Goal: Task Accomplishment & Management: Complete application form

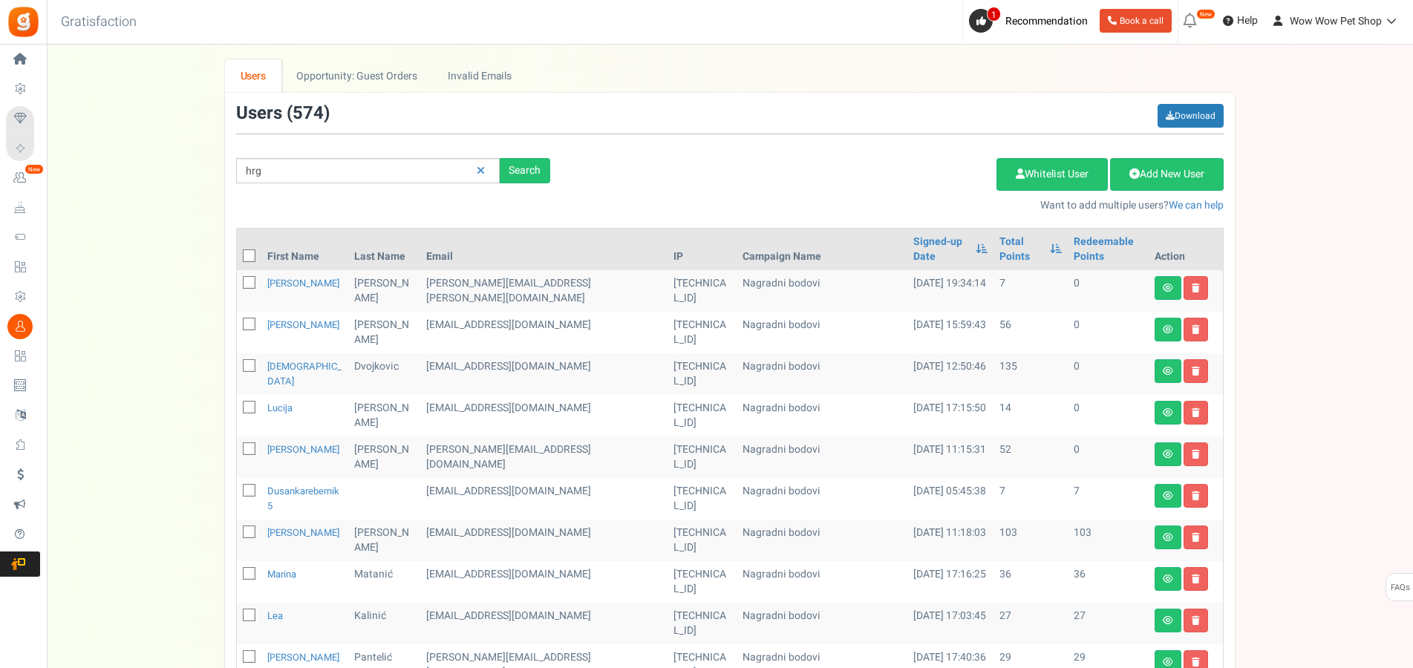
type input "hrg"
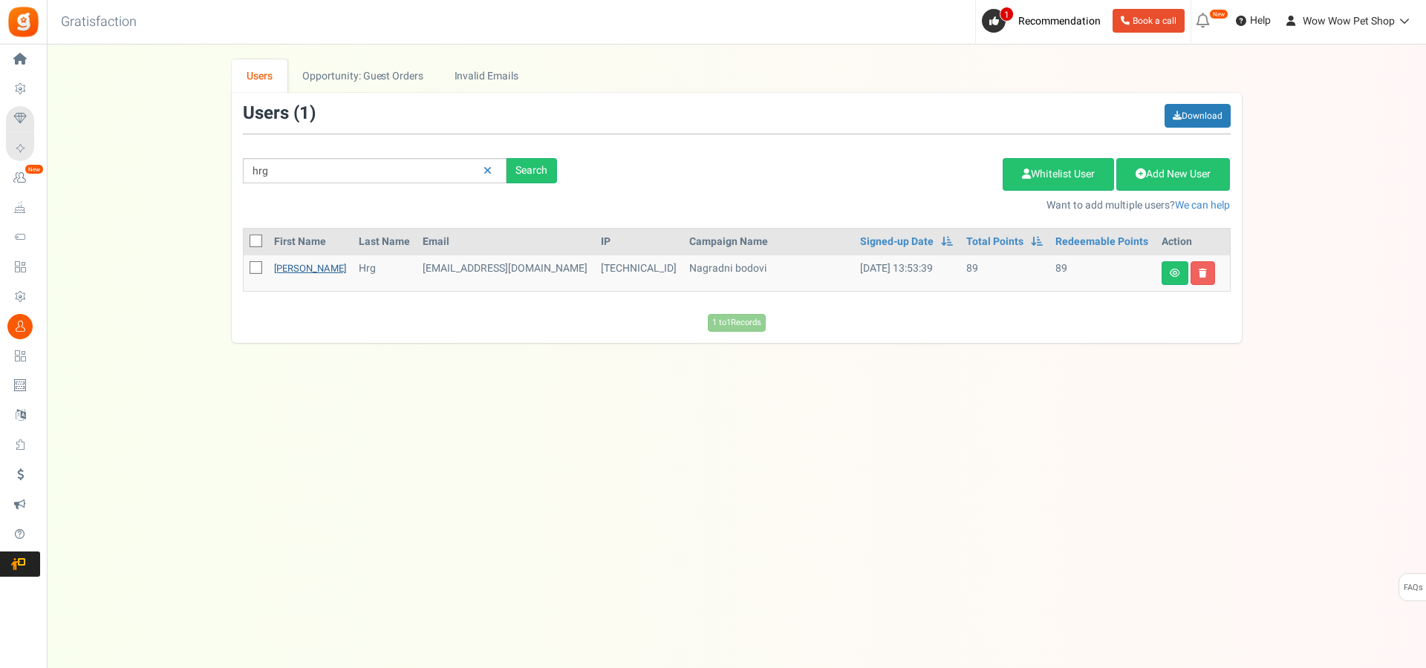
click at [293, 273] on link "[PERSON_NAME]" at bounding box center [310, 268] width 72 height 14
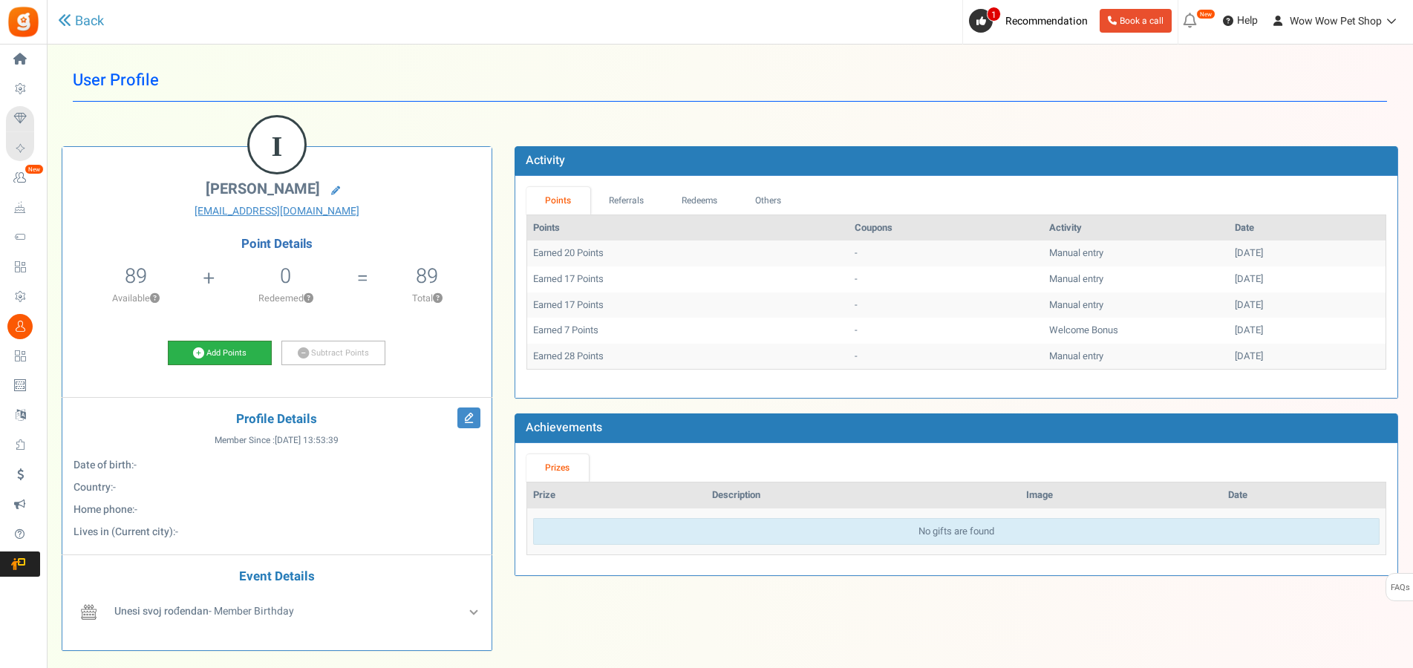
click at [229, 355] on link "Add Points" at bounding box center [220, 353] width 104 height 25
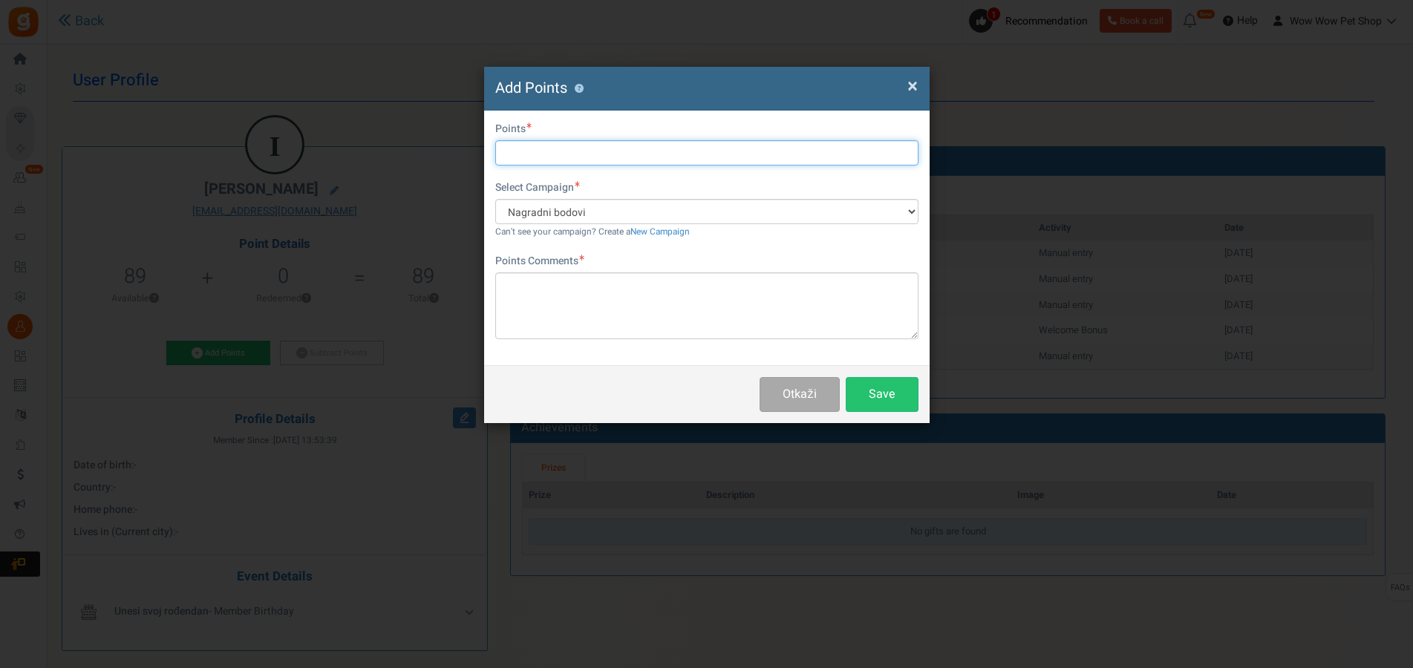
click at [539, 152] on input "text" at bounding box center [706, 152] width 423 height 25
type input "15"
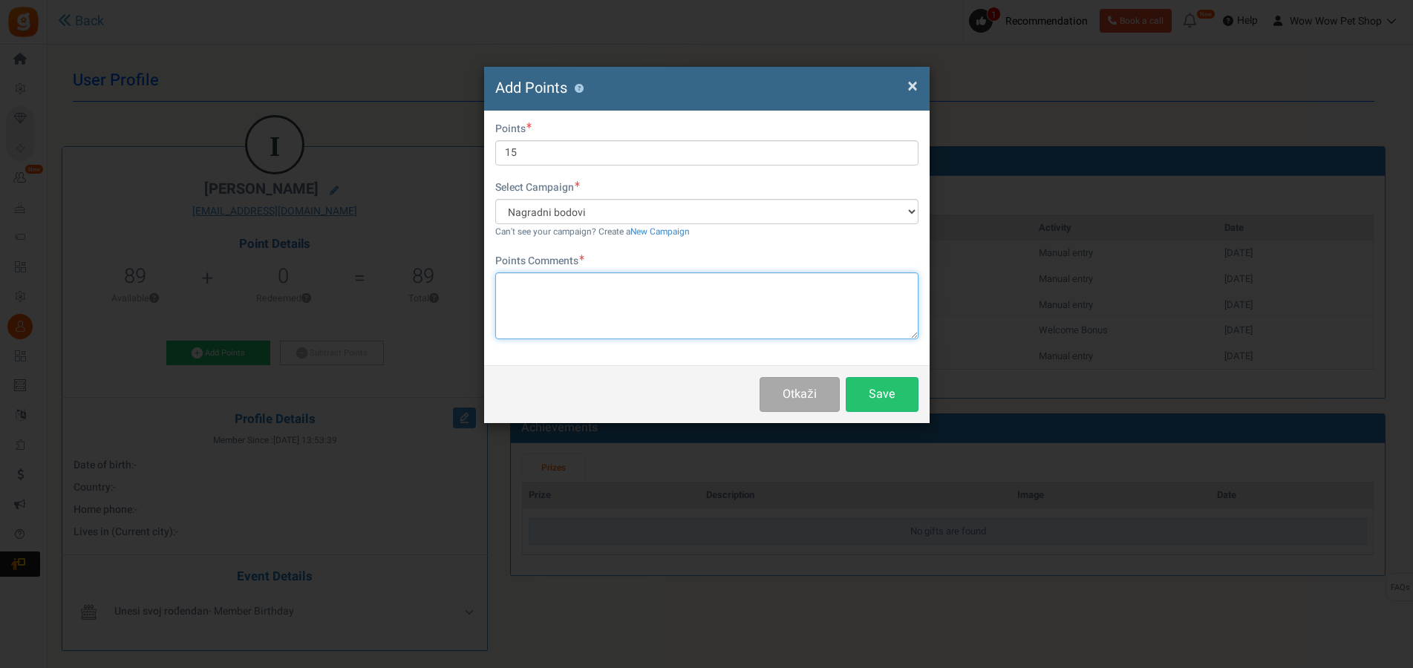
click at [587, 301] on textarea at bounding box center [706, 306] width 423 height 67
type textarea "Račun br. 1418"
click at [872, 388] on button "Save" at bounding box center [882, 394] width 73 height 35
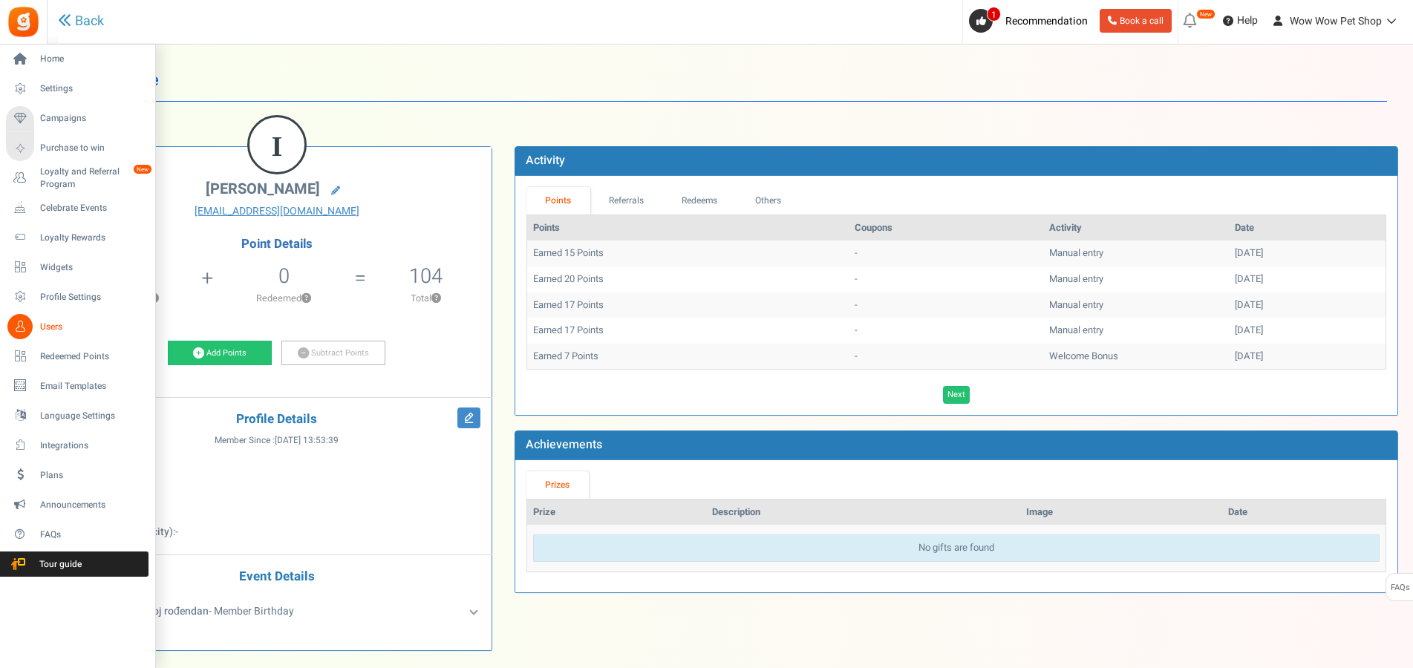
click at [26, 325] on icon at bounding box center [19, 326] width 25 height 25
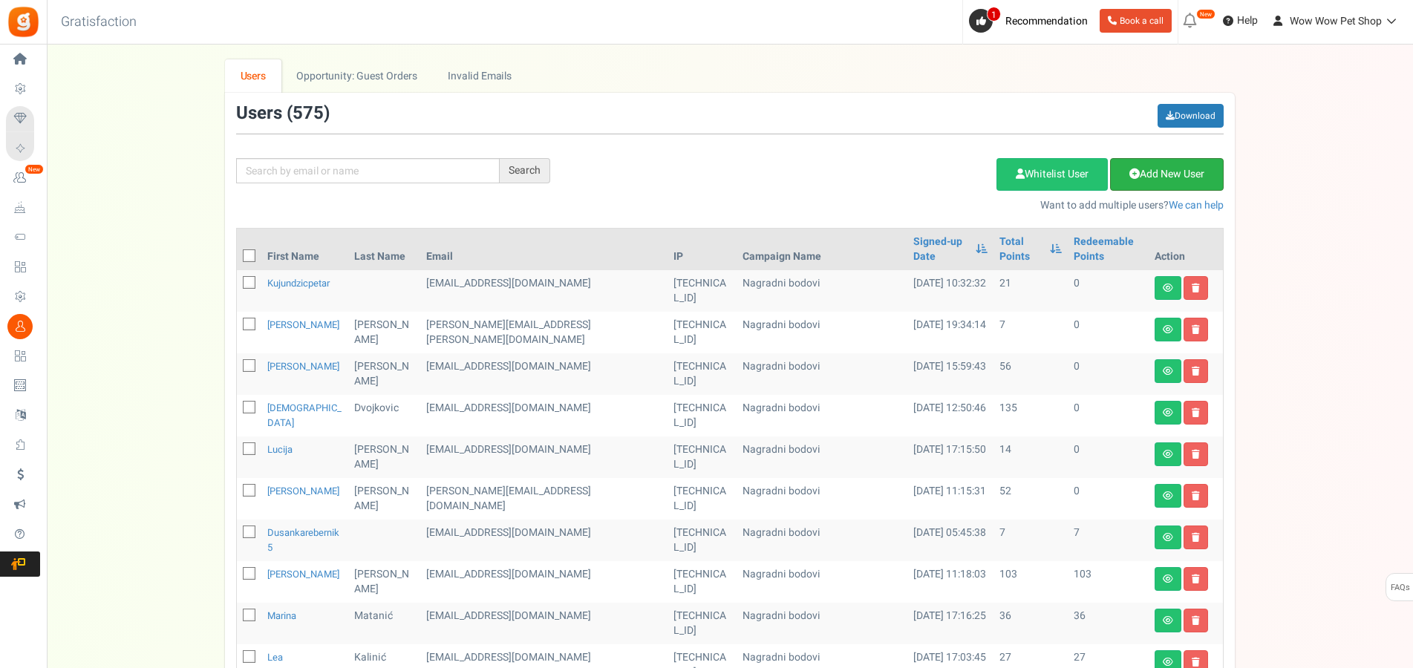
click at [1165, 165] on link "Add New User" at bounding box center [1167, 174] width 114 height 33
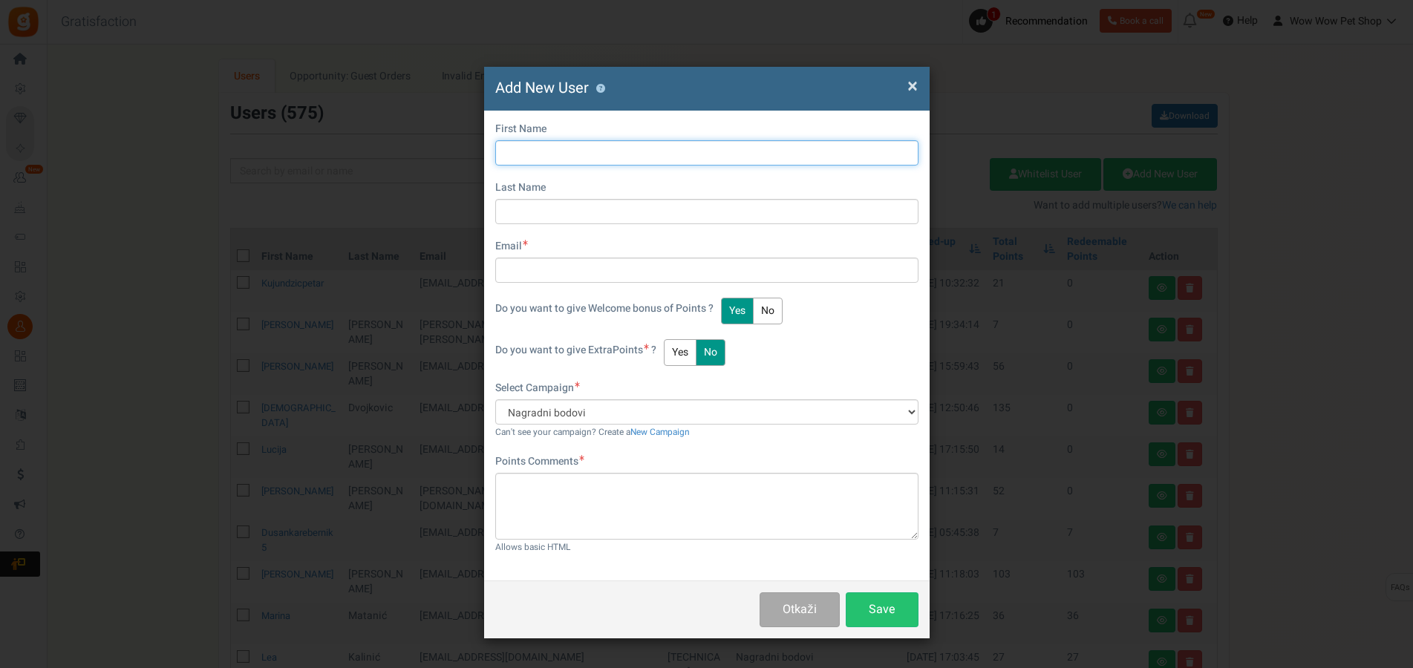
click at [583, 157] on input "text" at bounding box center [706, 152] width 423 height 25
type input "[PERSON_NAME]"
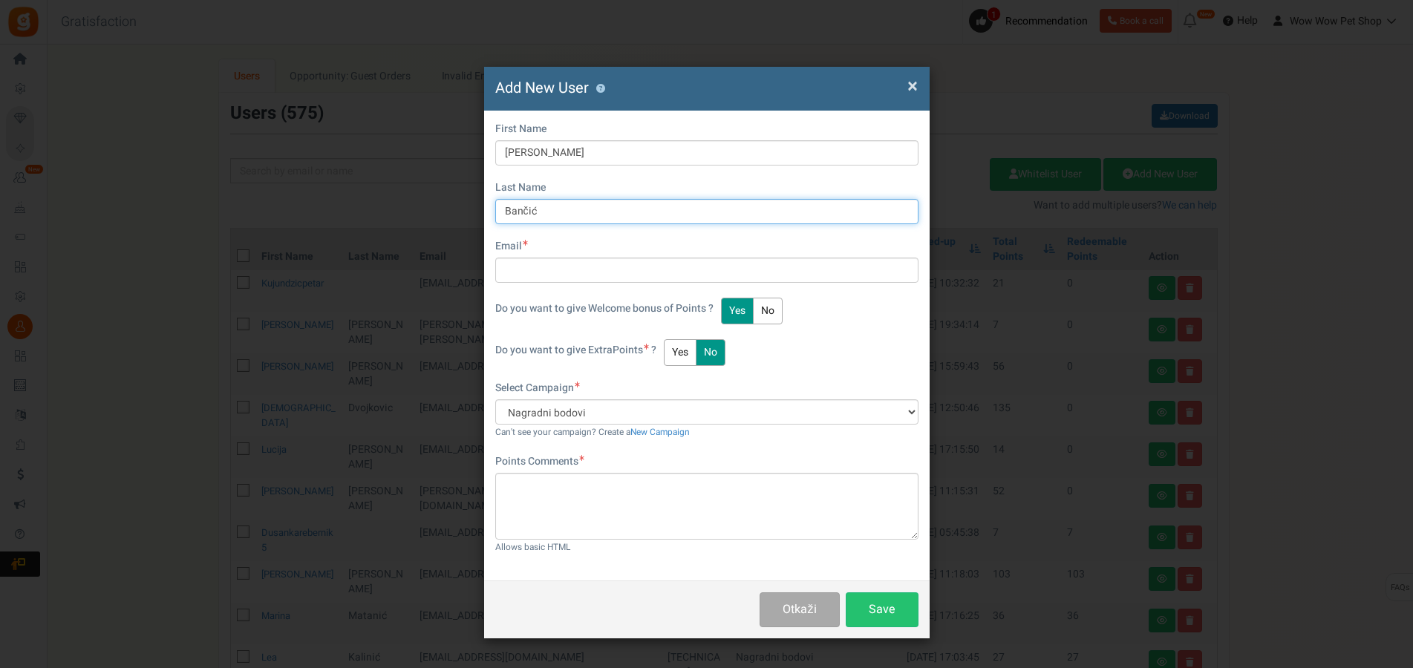
type input "Bančić"
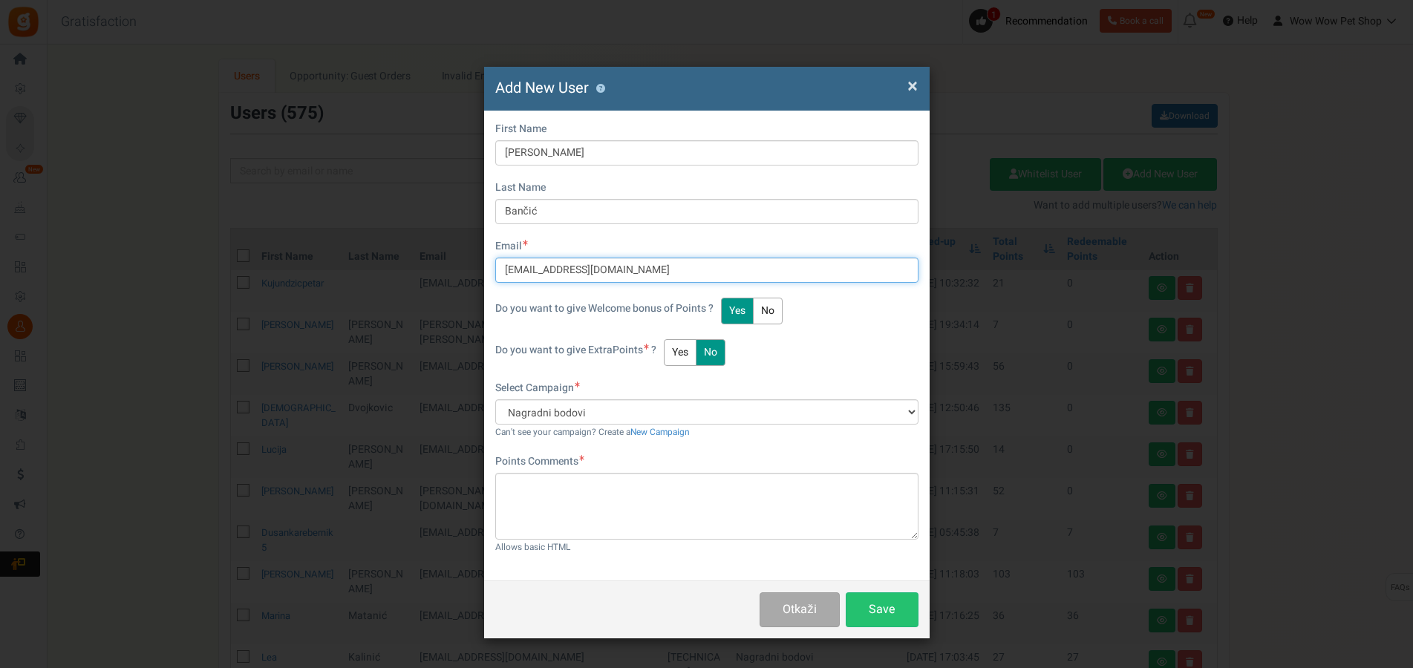
type input "[EMAIL_ADDRESS][DOMAIN_NAME]"
click at [680, 351] on button "Yes" at bounding box center [680, 352] width 33 height 27
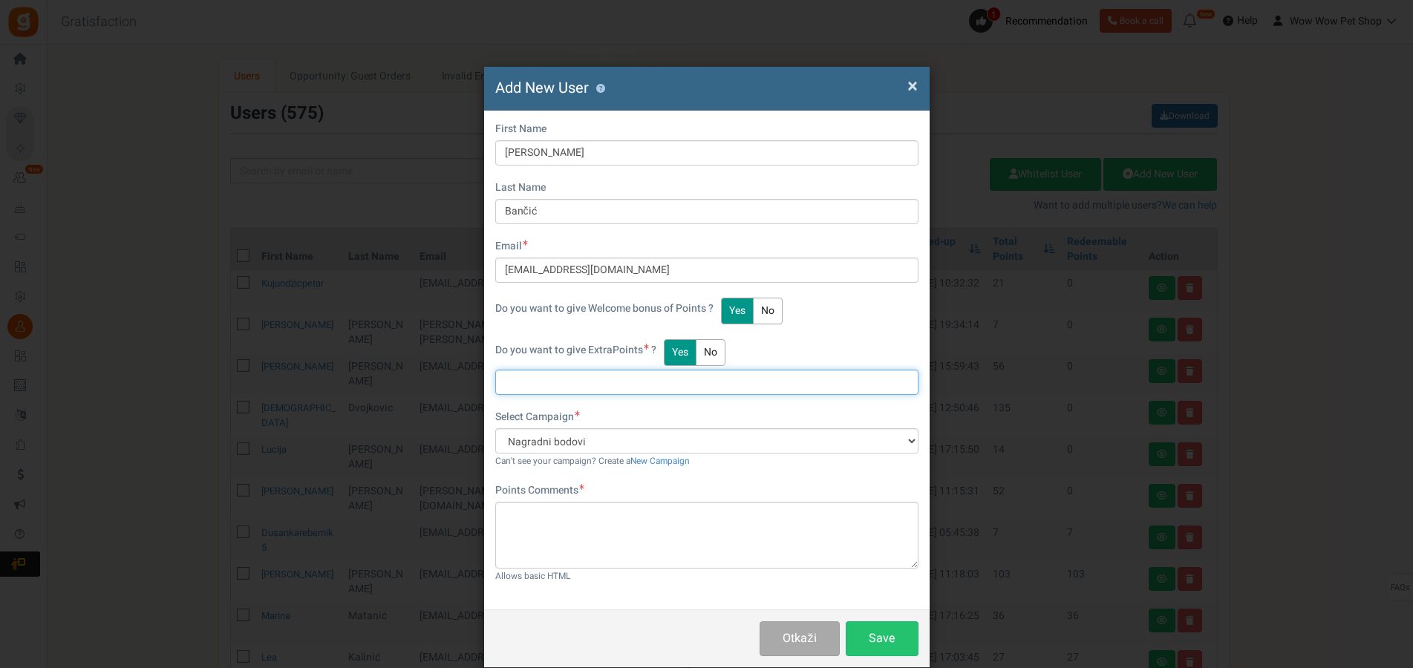
click at [527, 381] on input "text" at bounding box center [706, 382] width 423 height 25
type input "93"
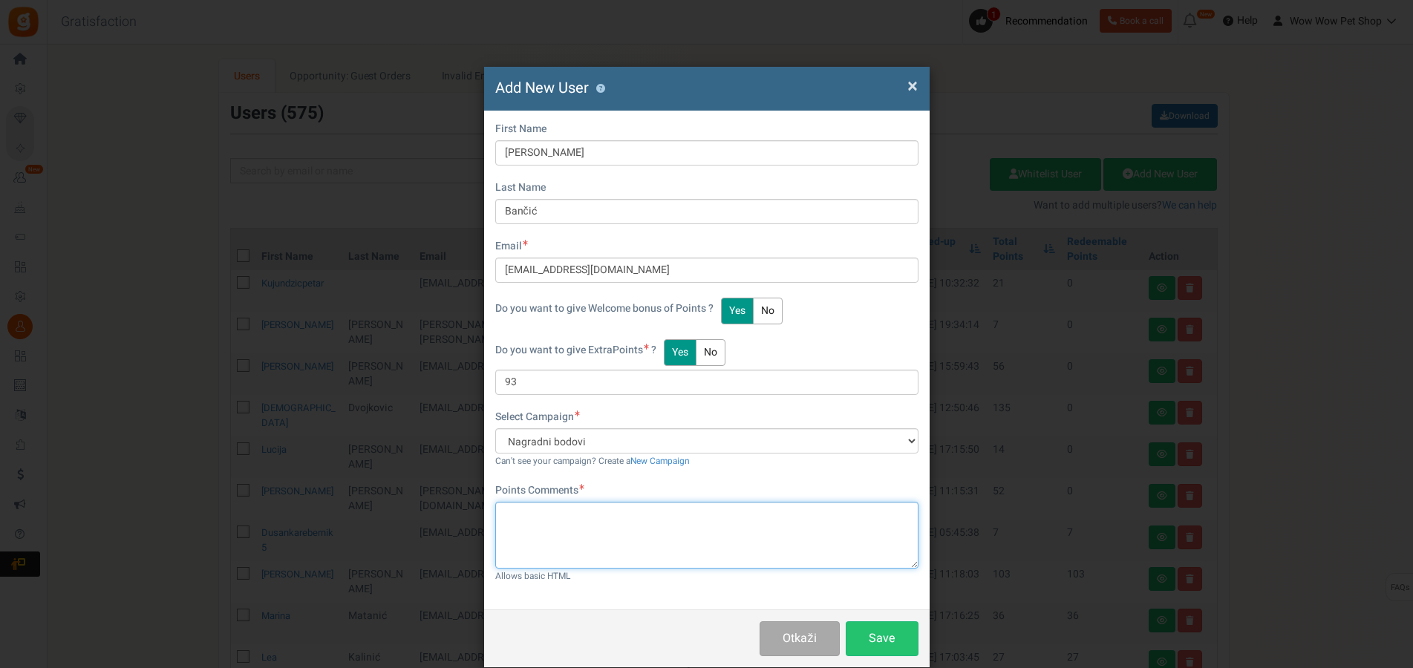
click at [634, 515] on textarea at bounding box center [706, 535] width 423 height 67
type textarea "Račun br. 1419"
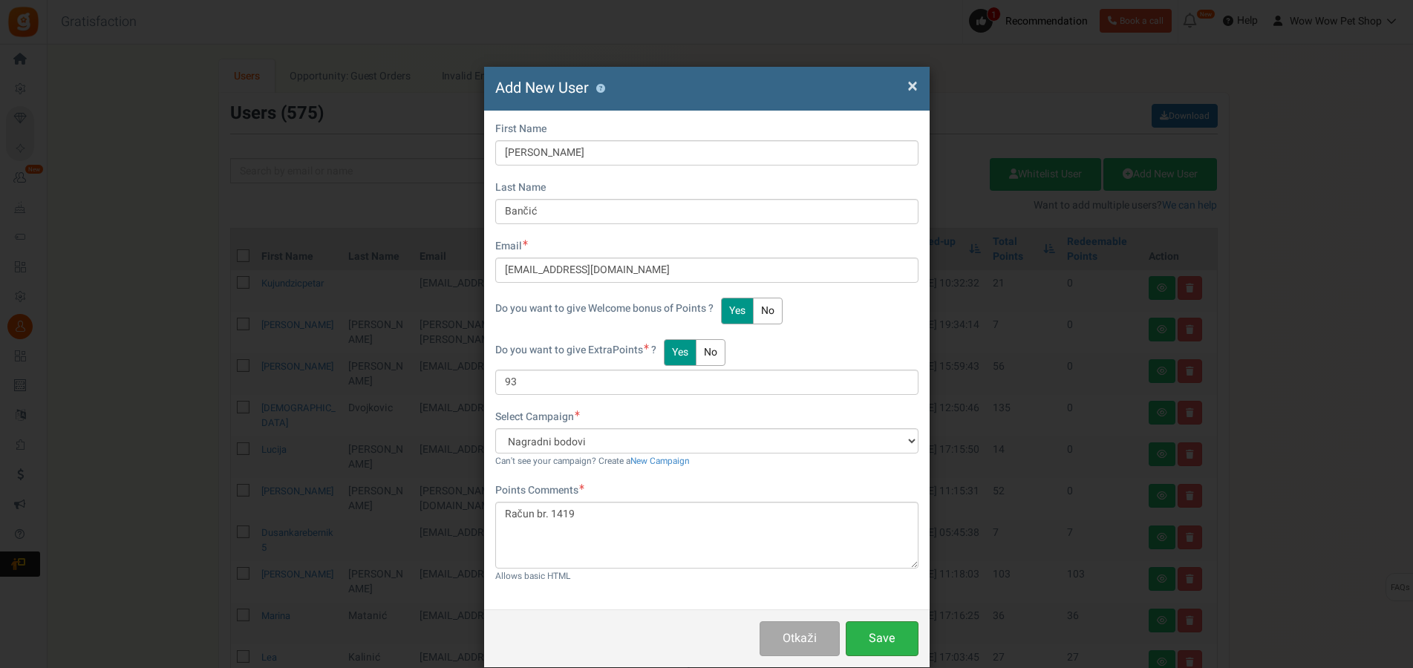
click at [873, 637] on button "Save" at bounding box center [882, 639] width 73 height 35
